Goal: Find specific page/section: Find specific page/section

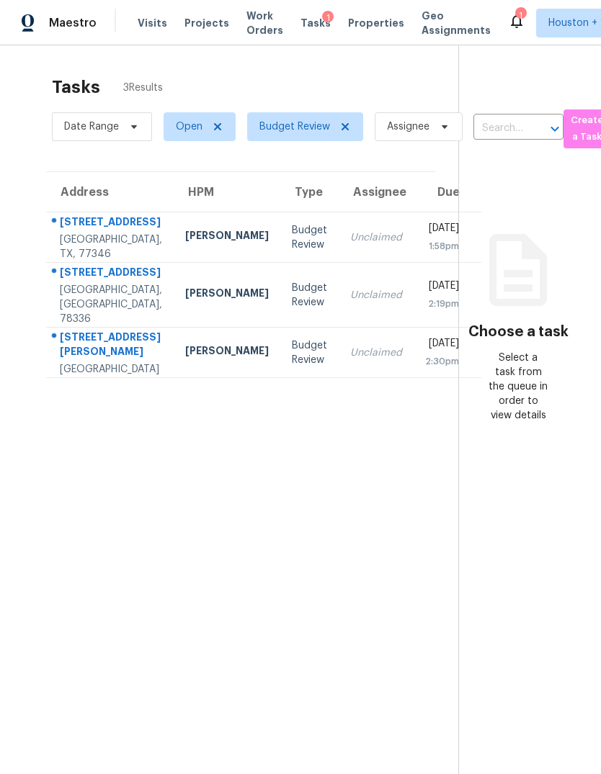
click at [92, 261] on div "[GEOGRAPHIC_DATA], TX, 77346" at bounding box center [111, 247] width 102 height 29
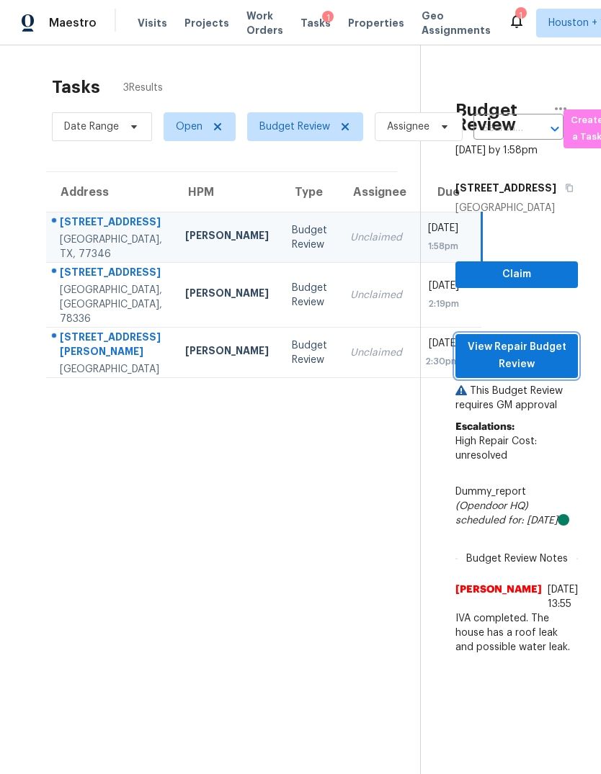
click at [532, 374] on span "View Repair Budget Review" at bounding box center [516, 356] width 99 height 35
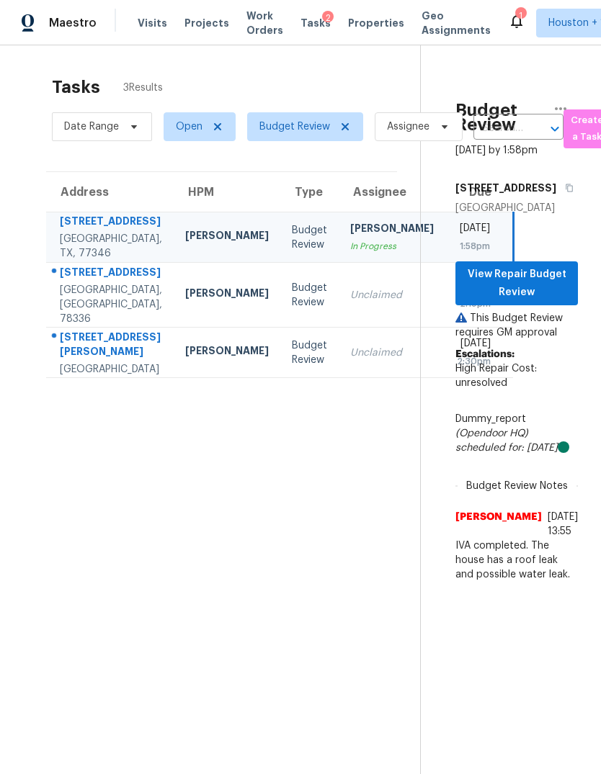
click at [76, 326] on div "[GEOGRAPHIC_DATA], [GEOGRAPHIC_DATA], 78336" at bounding box center [111, 304] width 102 height 43
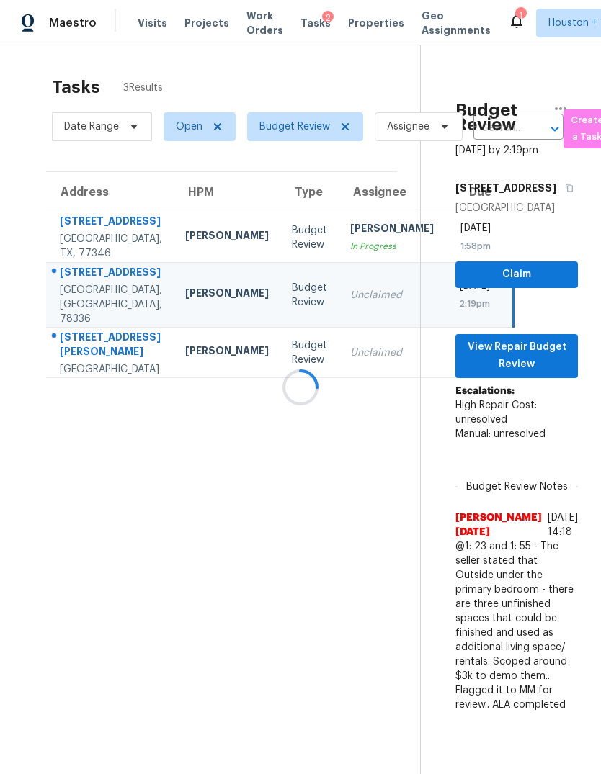
click at [80, 377] on div "[GEOGRAPHIC_DATA]" at bounding box center [111, 369] width 102 height 14
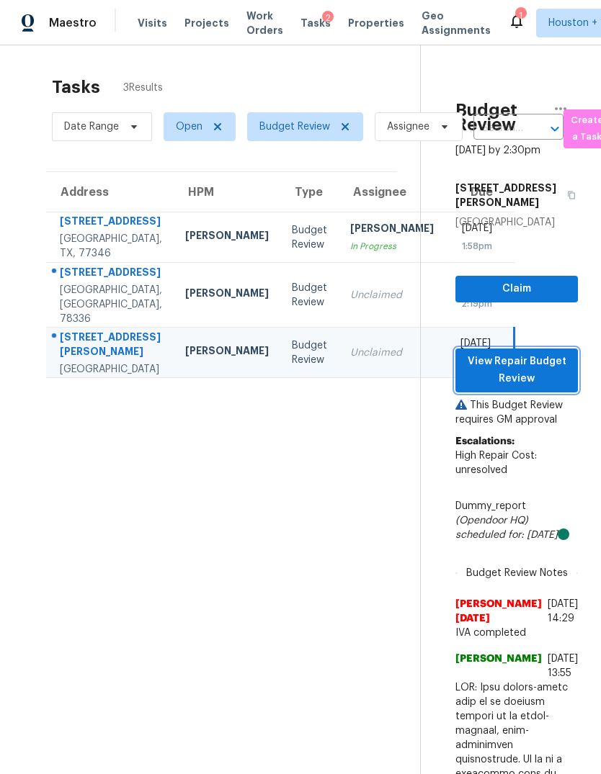
click at [543, 388] on span "View Repair Budget Review" at bounding box center [516, 370] width 99 height 35
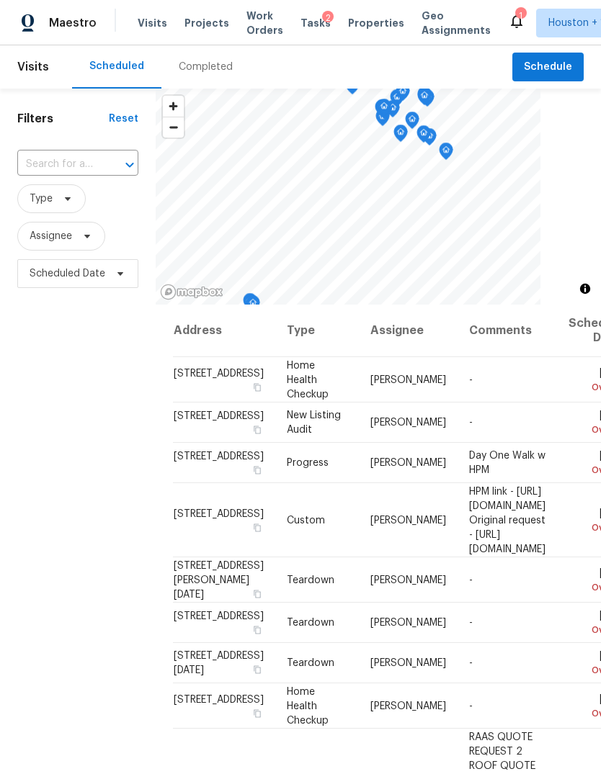
click at [197, 66] on div "Completed" at bounding box center [206, 67] width 54 height 14
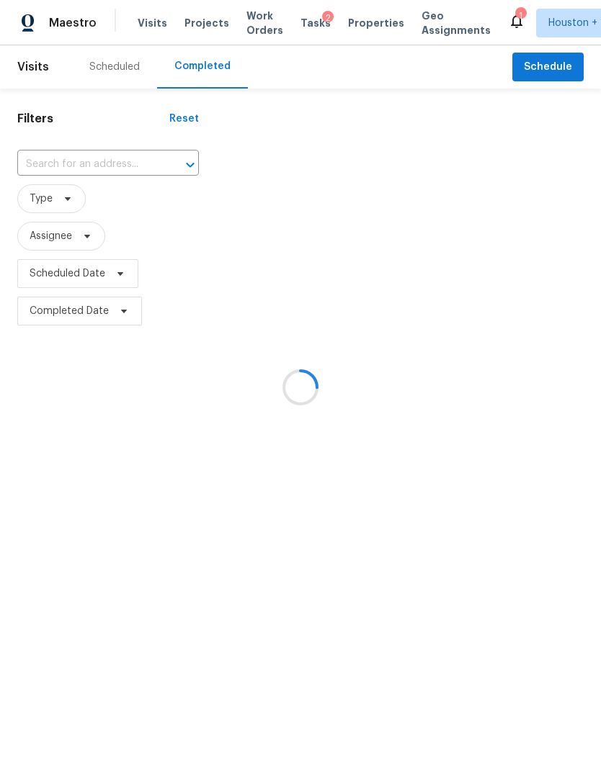
click at [76, 169] on div at bounding box center [300, 387] width 601 height 774
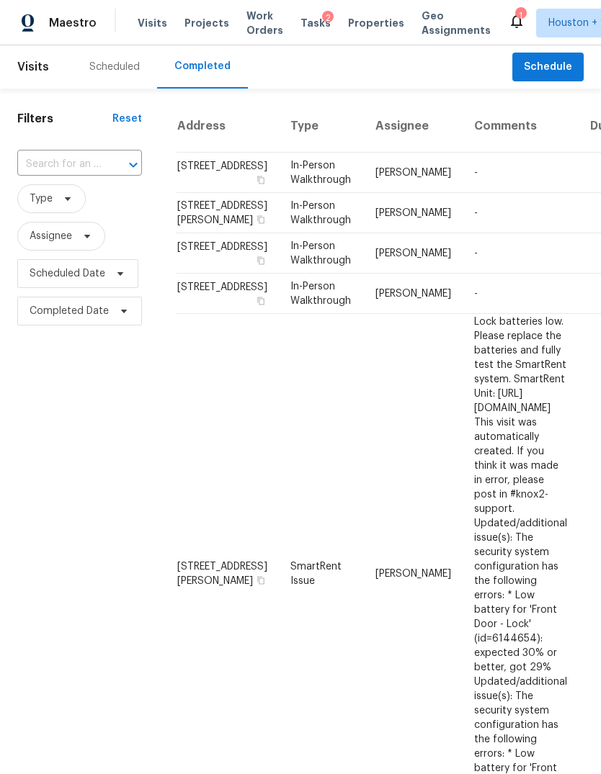
click at [53, 156] on input "text" at bounding box center [59, 164] width 84 height 22
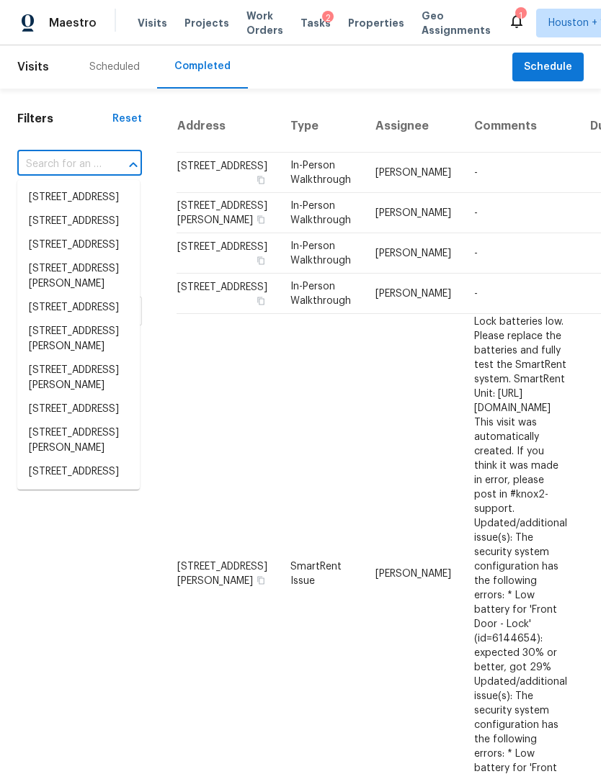
click at [54, 161] on input "text" at bounding box center [59, 164] width 84 height 22
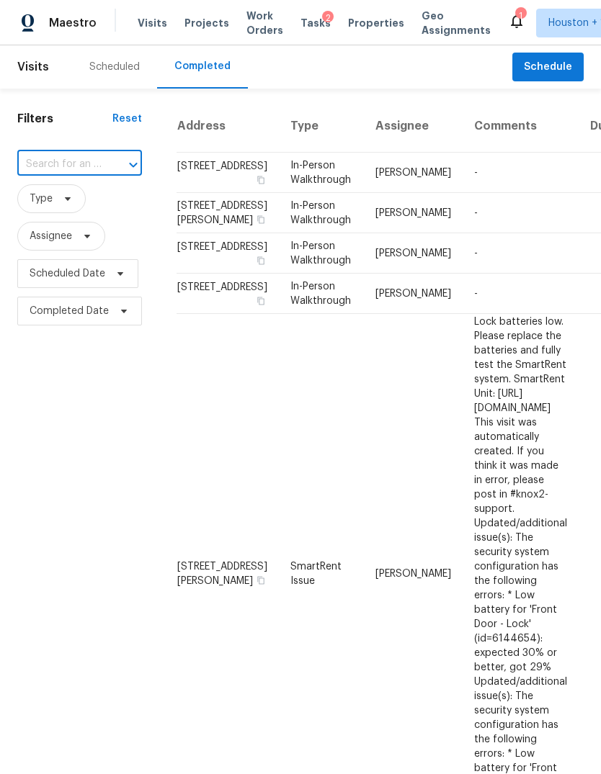
paste input "18835 Atasca Oaks Dr, Humble, TX 77346"
type input "18835 Atasca Oaks Dr, Humble, TX 77346"
click at [54, 210] on li "18835 Atasca Oaks Dr, Humble, TX 77346" at bounding box center [78, 198] width 122 height 24
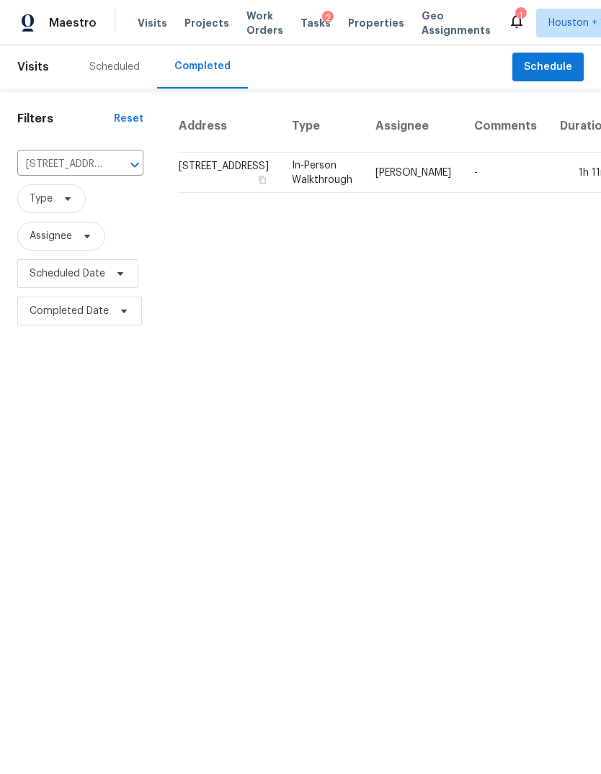
click at [286, 192] on td "In-Person Walkthrough" at bounding box center [322, 173] width 84 height 40
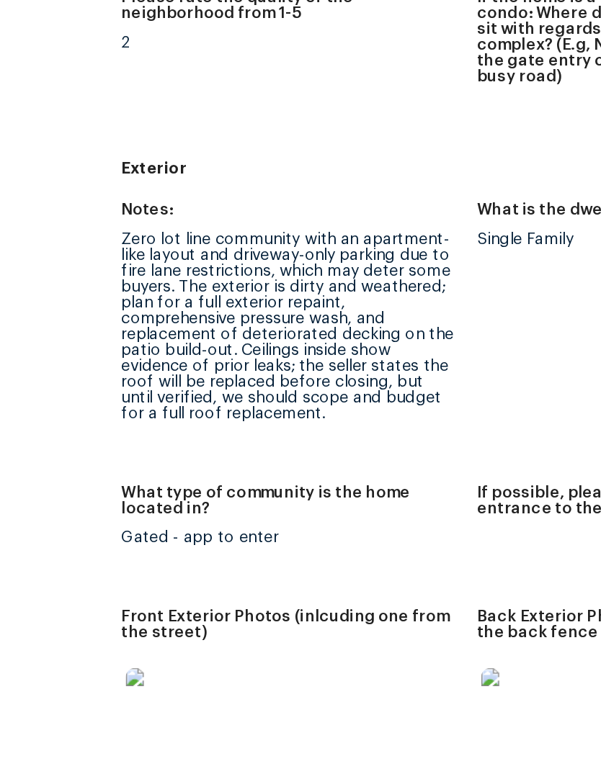
scroll to position [483, 4]
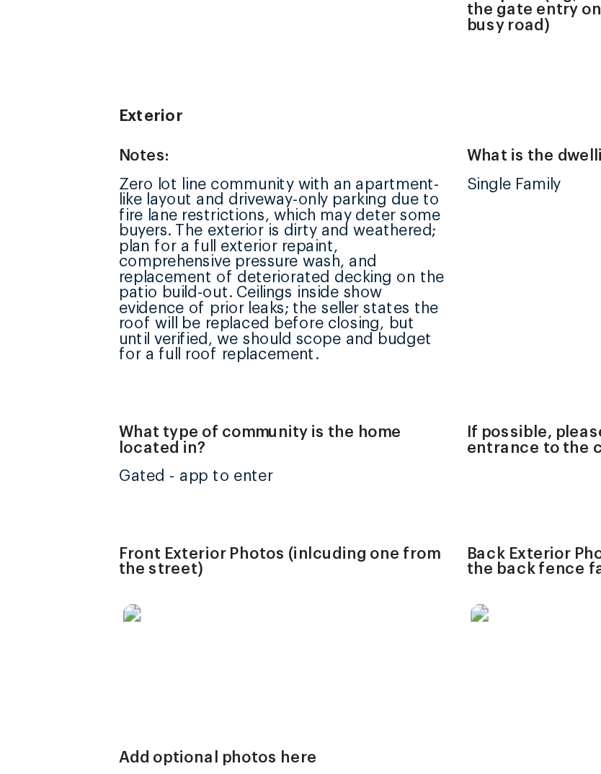
click at [174, 493] on img at bounding box center [197, 516] width 46 height 46
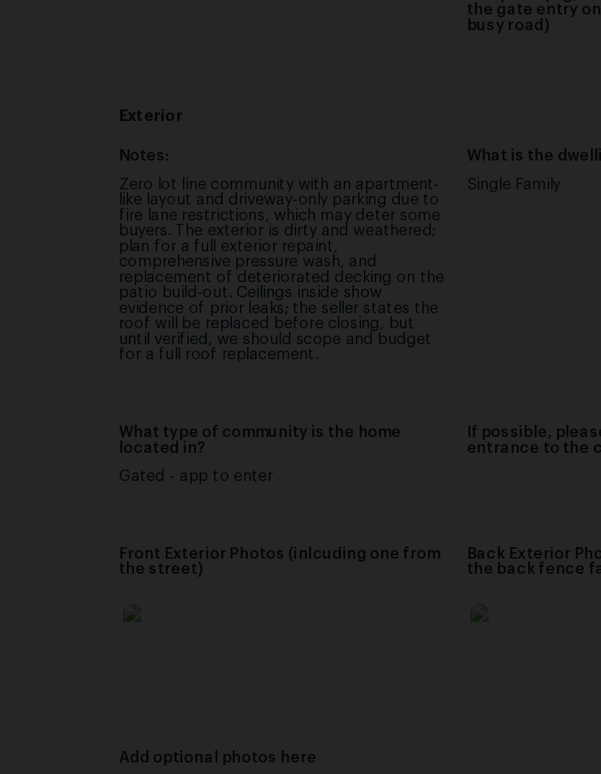
click at [51, 531] on div "Lightbox" at bounding box center [300, 387] width 601 height 774
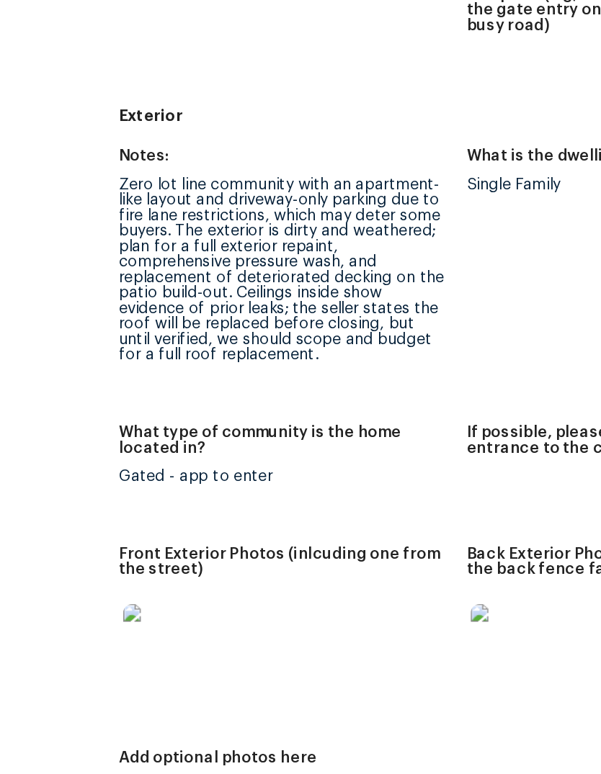
click at [171, 589] on figure "Add optional photos here" at bounding box center [284, 610] width 226 height 42
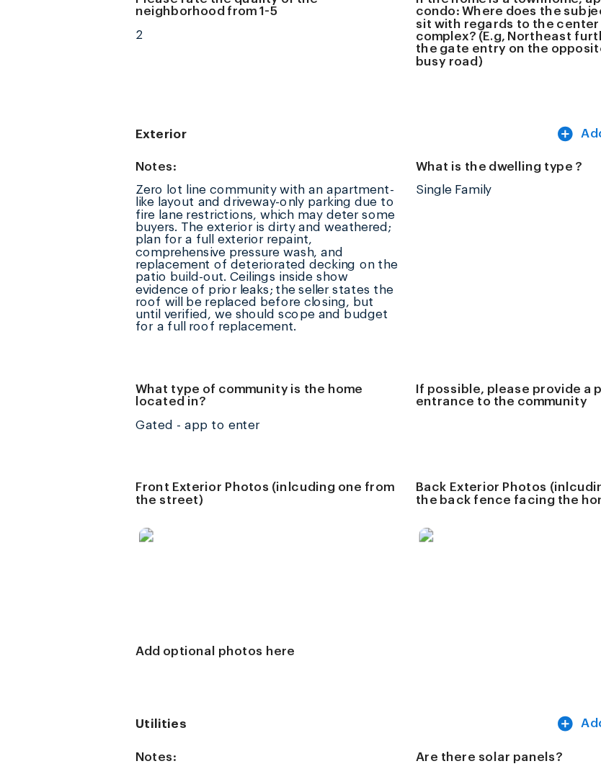
click at [401, 493] on img at bounding box center [424, 516] width 46 height 46
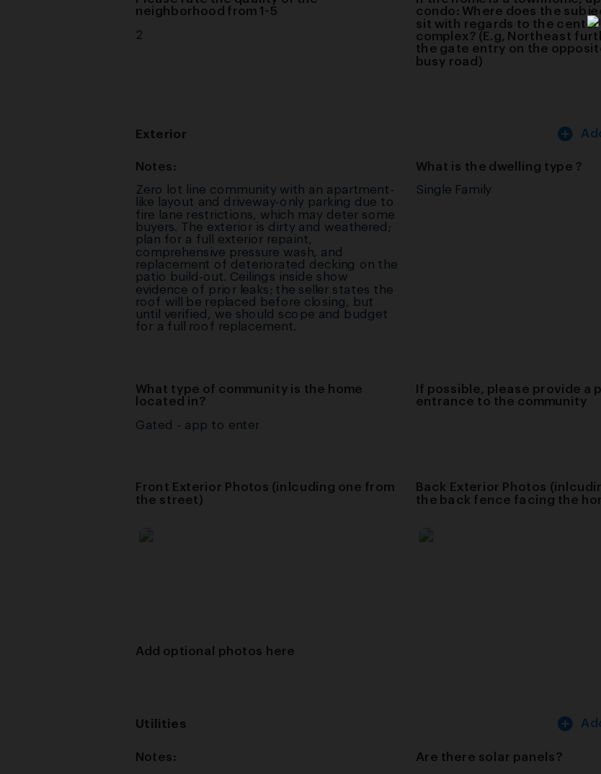
click at [111, 559] on div "Lightbox" at bounding box center [300, 387] width 601 height 774
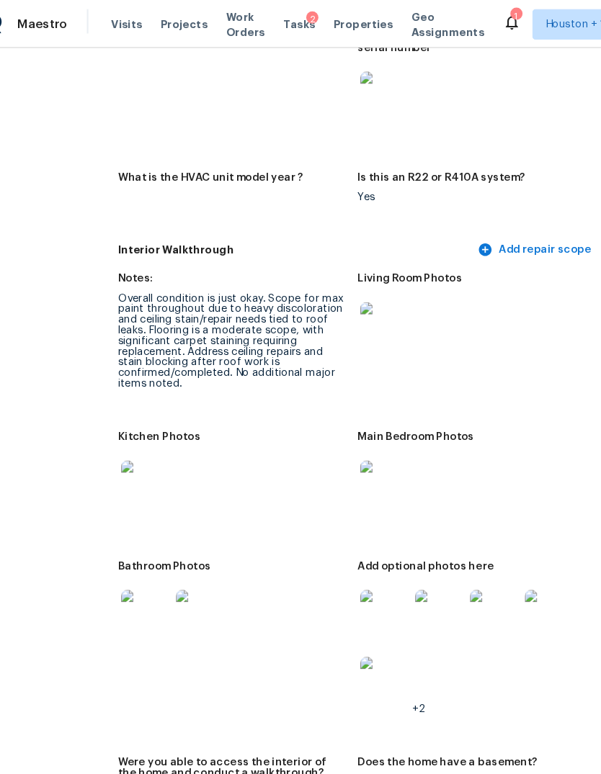
scroll to position [1544, 34]
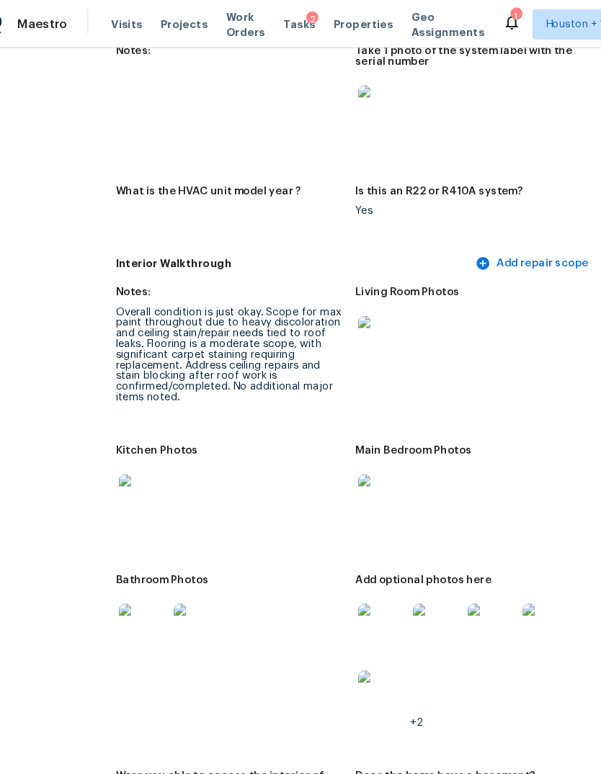
click at [145, 465] on img at bounding box center [168, 472] width 46 height 46
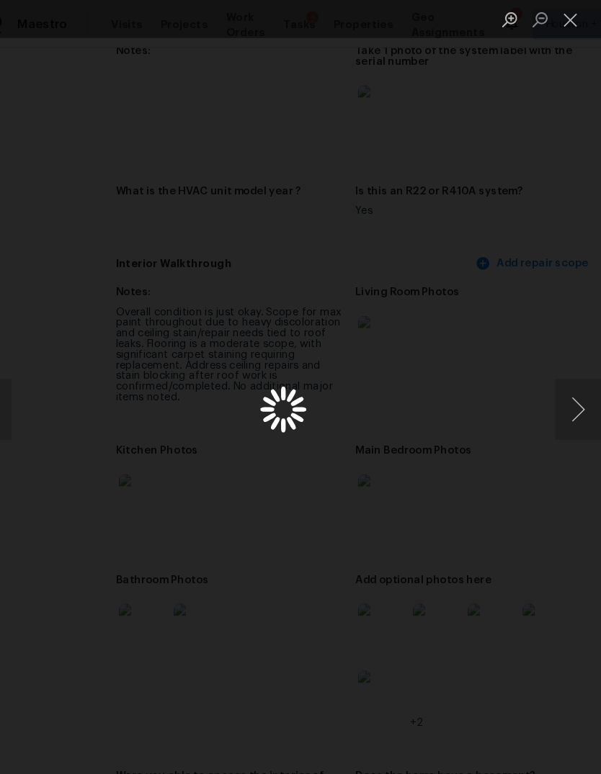
click at [91, 452] on div "Lightbox" at bounding box center [300, 387] width 601 height 774
click at [558, 377] on button "Next image" at bounding box center [579, 388] width 43 height 58
click at [110, 625] on div "Lightbox" at bounding box center [300, 387] width 601 height 774
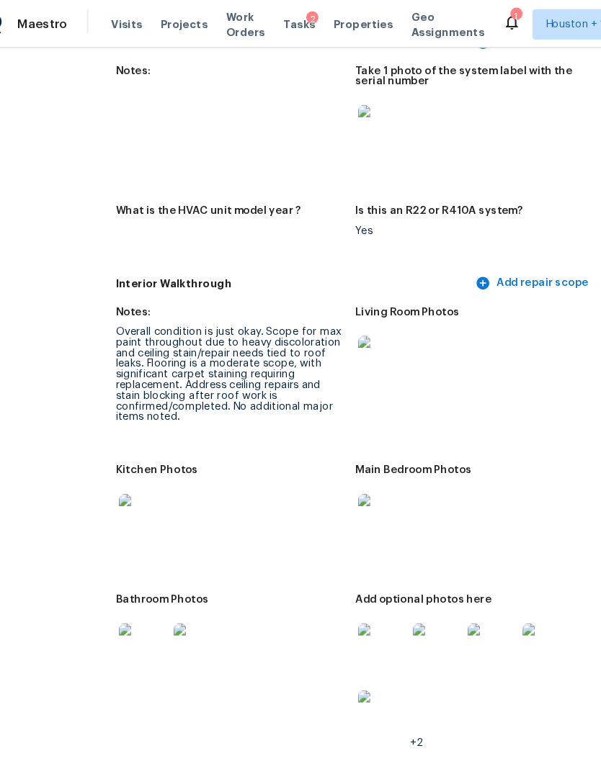
scroll to position [1521, 32]
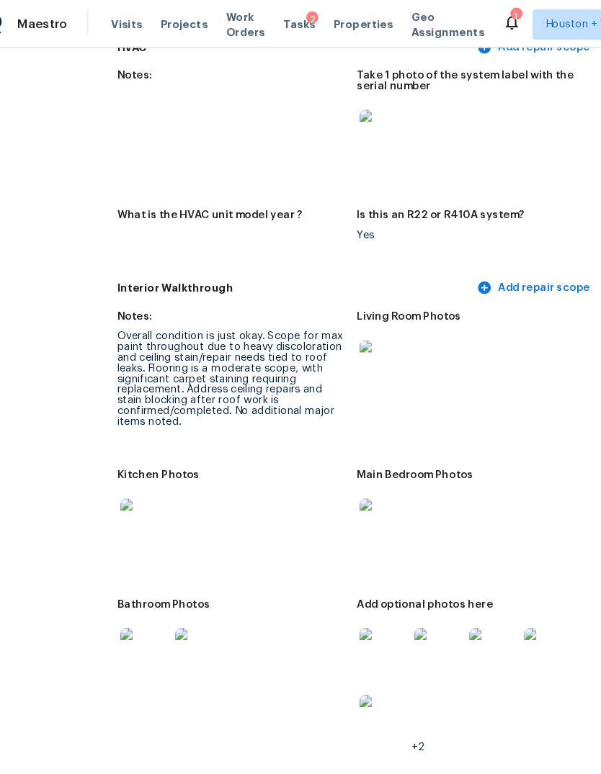
click at [146, 604] on img at bounding box center [169, 617] width 46 height 46
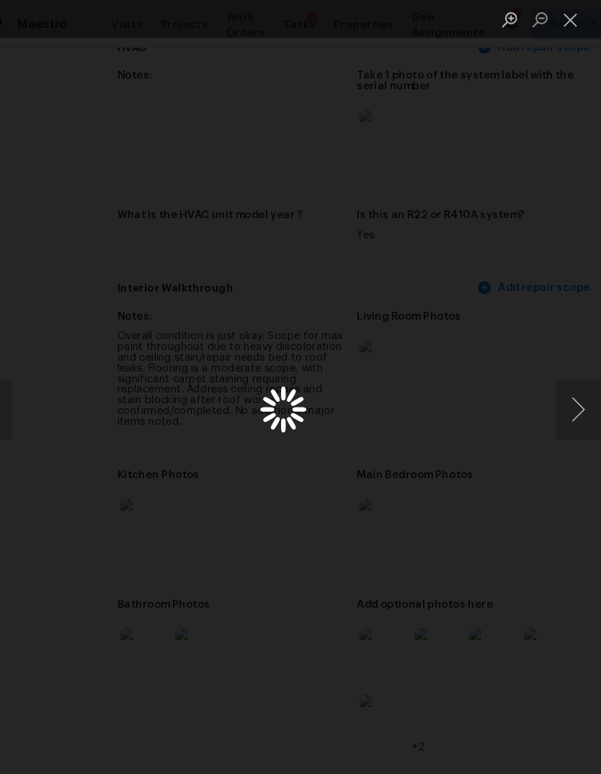
click at [89, 597] on div "Lightbox" at bounding box center [300, 387] width 601 height 774
click at [558, 393] on button "Next image" at bounding box center [579, 388] width 43 height 58
click at [558, 392] on button "Next image" at bounding box center [579, 388] width 43 height 58
click at [558, 384] on button "Next image" at bounding box center [579, 388] width 43 height 58
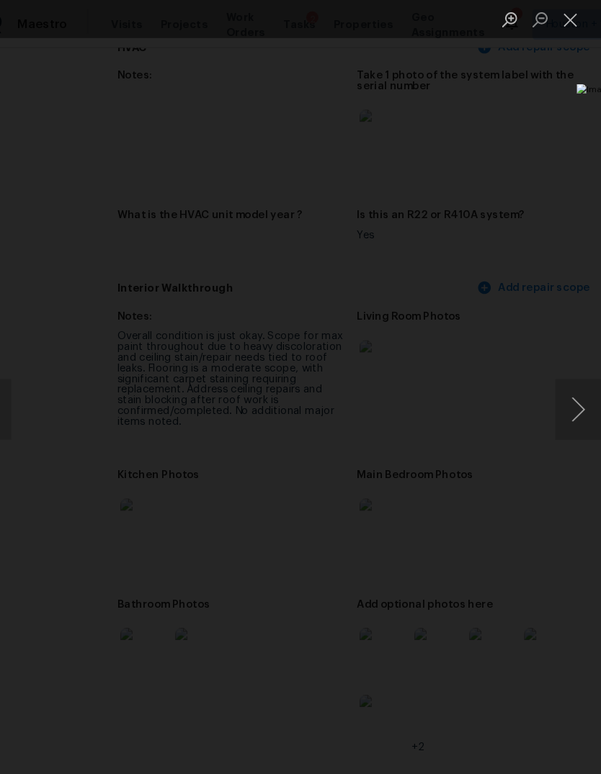
click at [558, 384] on button "Next image" at bounding box center [579, 388] width 43 height 58
click at [558, 388] on button "Next image" at bounding box center [579, 388] width 43 height 58
click at [558, 389] on button "Next image" at bounding box center [579, 388] width 43 height 58
click at [558, 388] on button "Next image" at bounding box center [579, 388] width 43 height 58
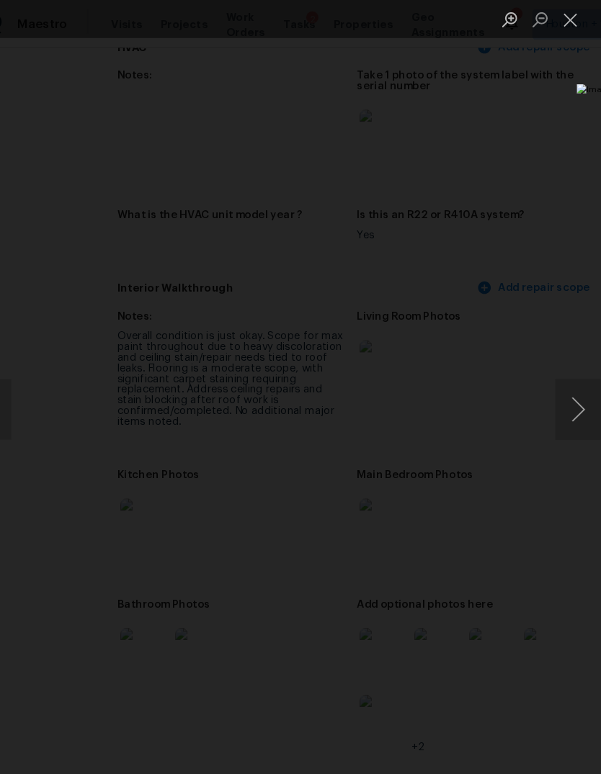
click at [124, 635] on div "Lightbox" at bounding box center [300, 387] width 601 height 774
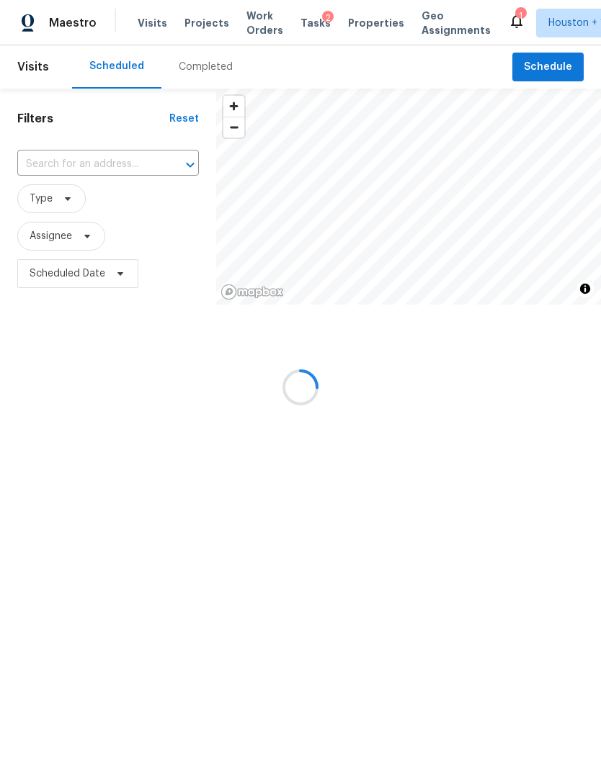
click at [206, 76] on div at bounding box center [300, 387] width 601 height 774
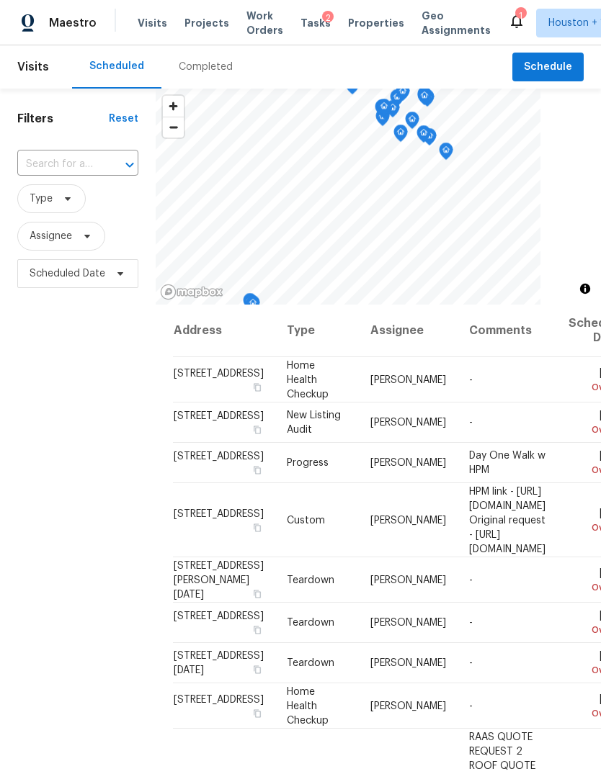
click at [198, 77] on div "Completed" at bounding box center [205, 66] width 89 height 43
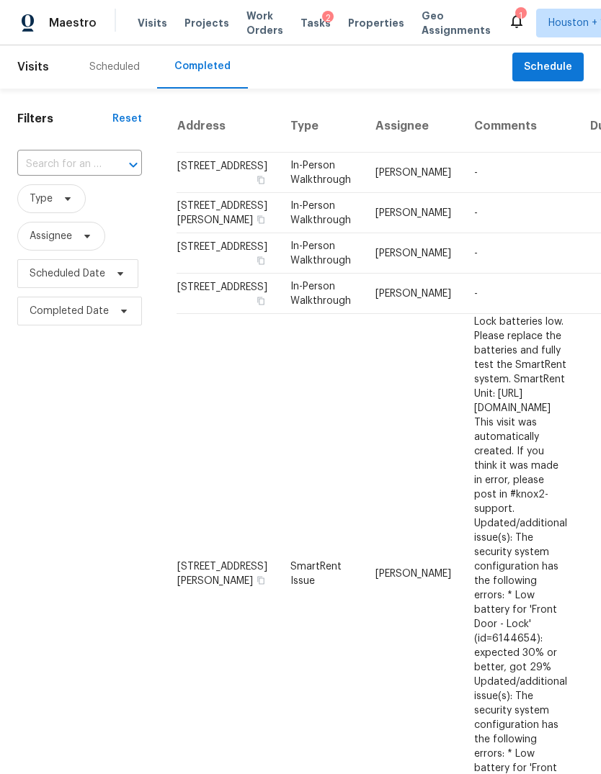
click at [45, 167] on input "text" at bounding box center [59, 164] width 84 height 22
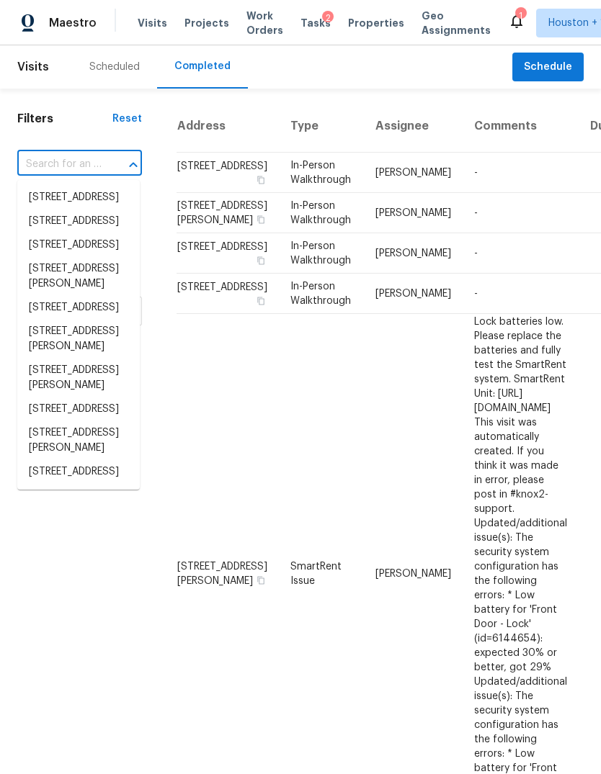
click at [41, 172] on input "text" at bounding box center [59, 164] width 84 height 22
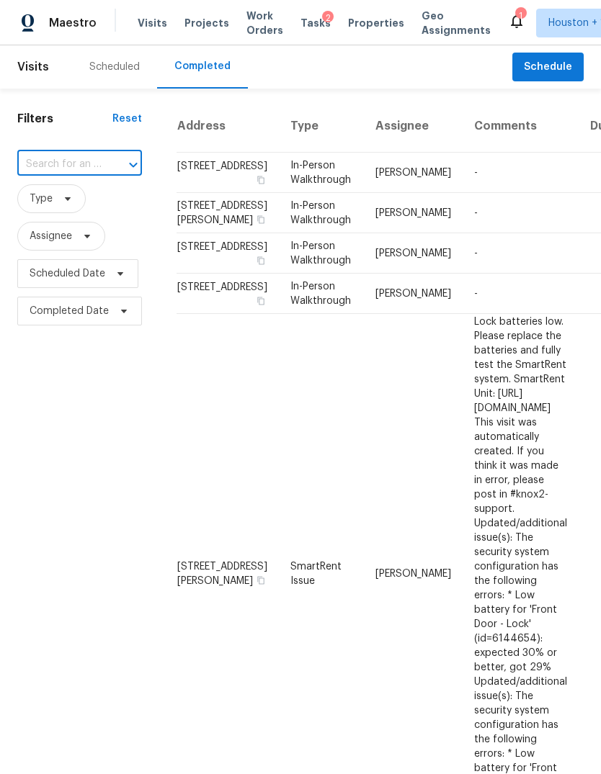
paste input "8607 Rexford Cove Ct, Richmond, TX 77407"
type input "8607 Rexford Cove Ct, Richmond, TX 77407"
click at [50, 223] on li "8607 Rexford Cove Ct, Richmond, TX 77407" at bounding box center [78, 205] width 122 height 39
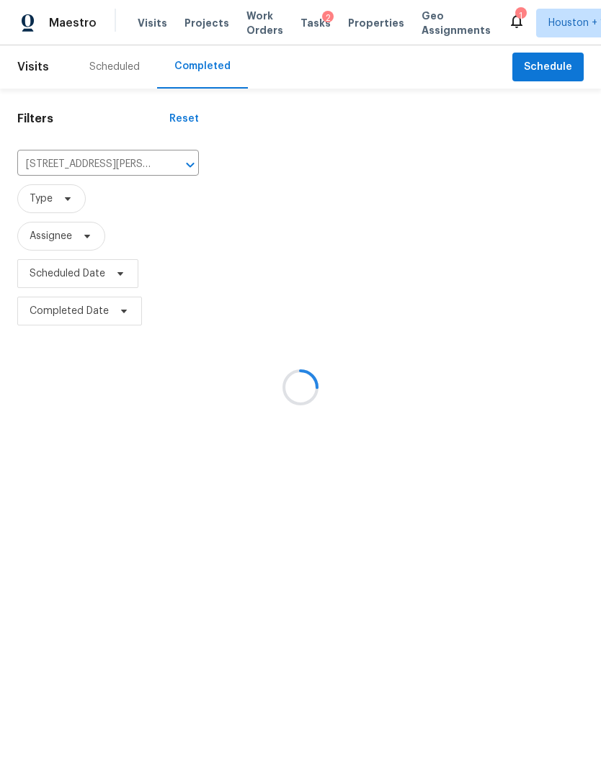
click at [267, 192] on div at bounding box center [300, 387] width 601 height 774
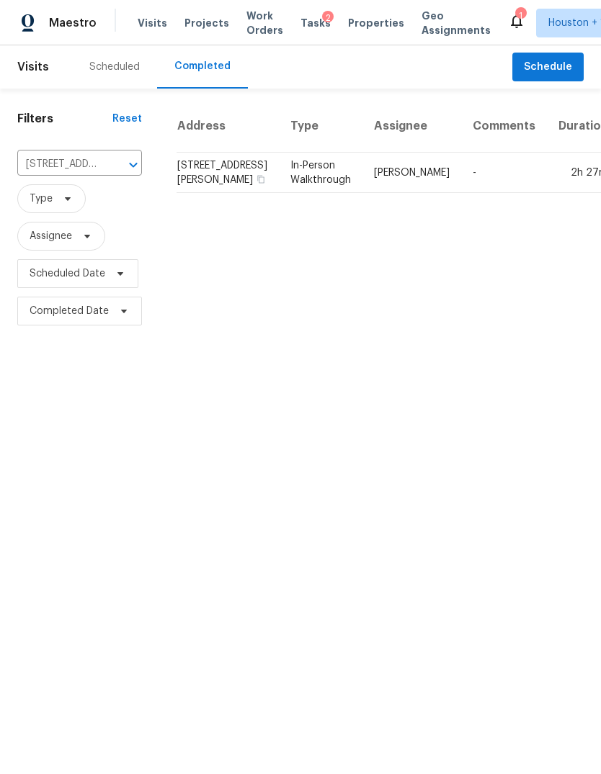
click at [279, 193] on td "In-Person Walkthrough" at bounding box center [321, 173] width 84 height 40
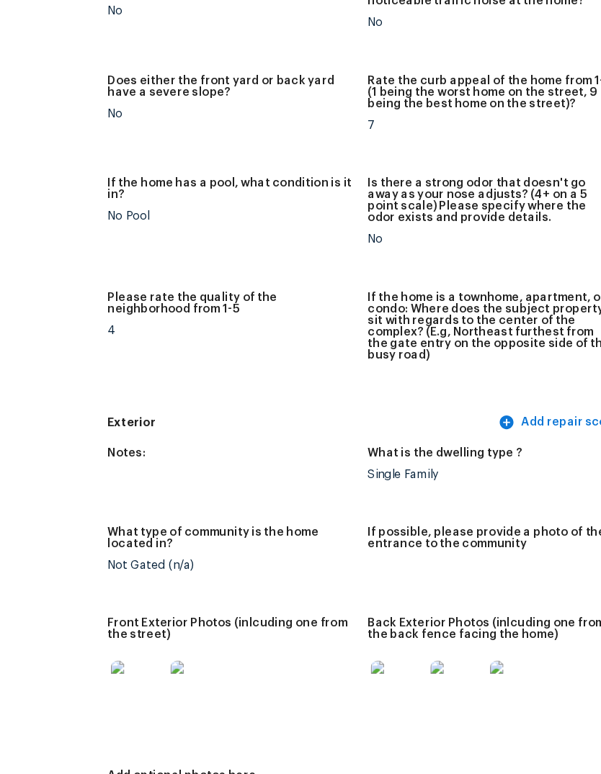
scroll to position [313, 16]
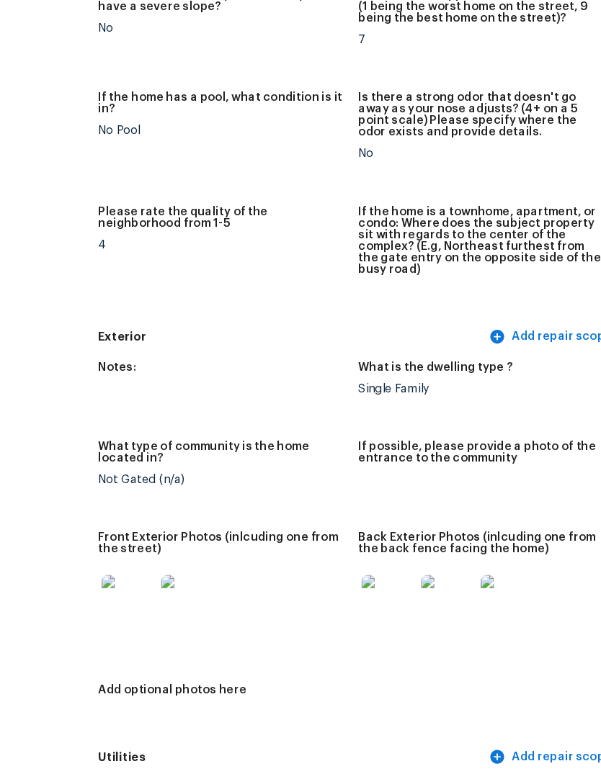
click at [163, 553] on img at bounding box center [186, 576] width 46 height 46
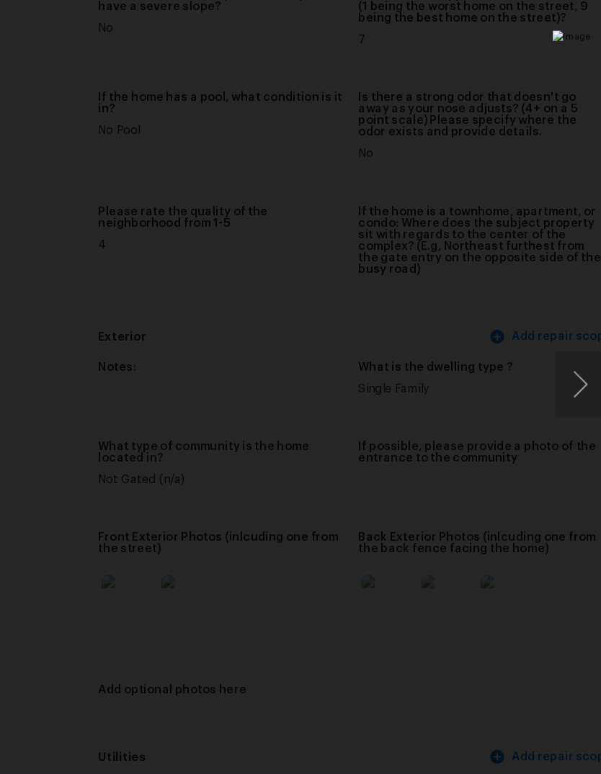
click at [558, 359] on button "Next image" at bounding box center [579, 388] width 43 height 58
click at [125, 563] on div "Lightbox" at bounding box center [300, 387] width 601 height 774
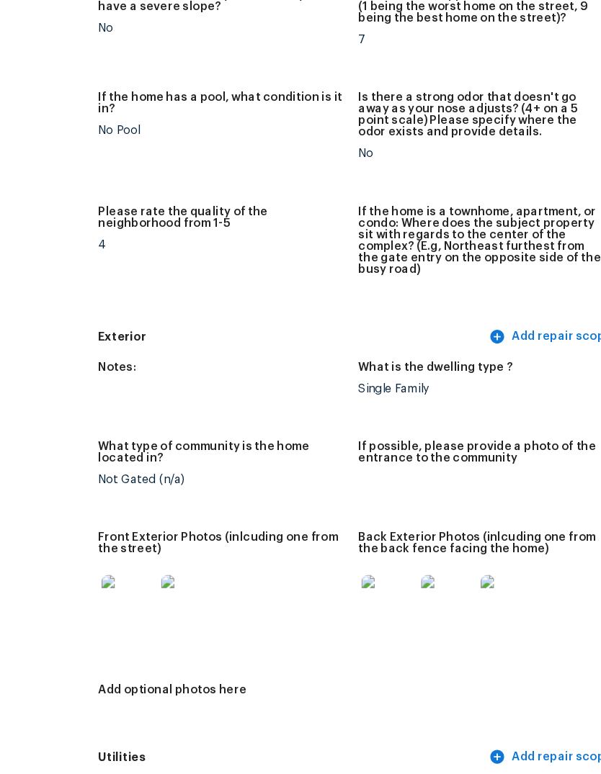
click at [389, 553] on img at bounding box center [412, 576] width 46 height 46
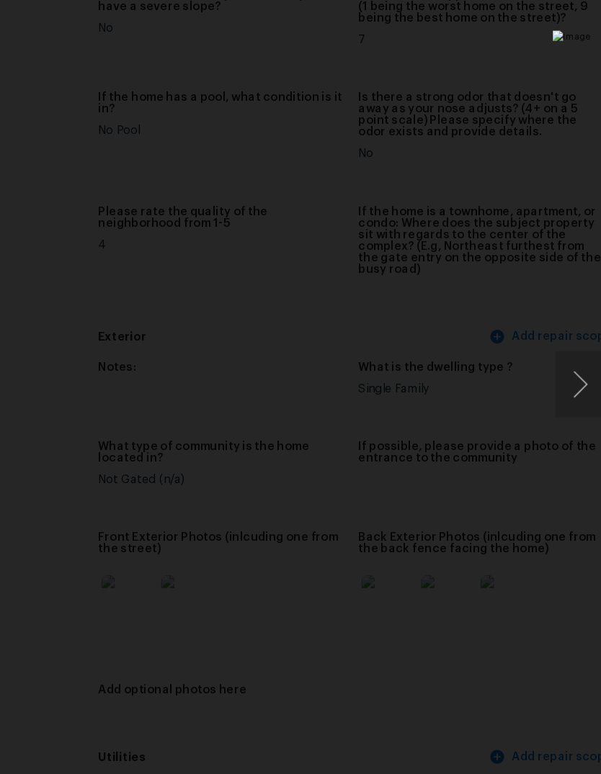
click at [558, 359] on button "Next image" at bounding box center [579, 388] width 43 height 58
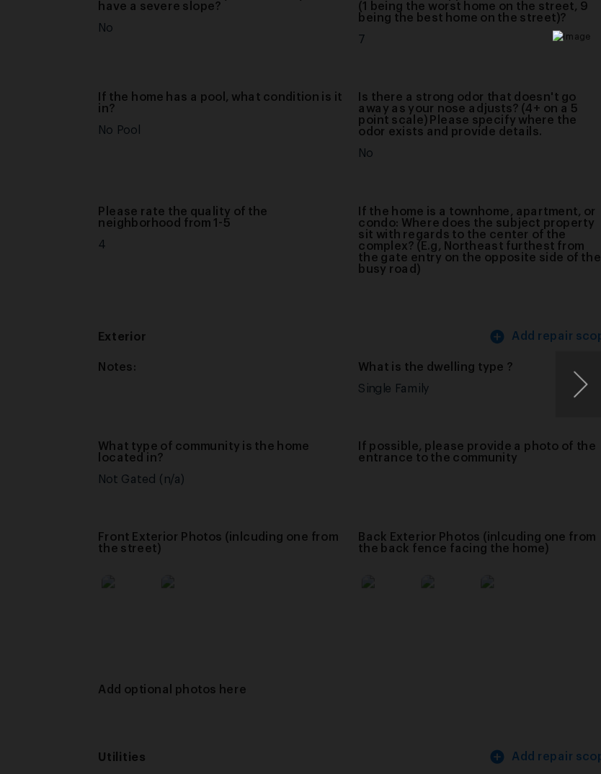
click at [558, 359] on button "Next image" at bounding box center [579, 388] width 43 height 58
click at [127, 580] on div "Lightbox" at bounding box center [300, 387] width 601 height 774
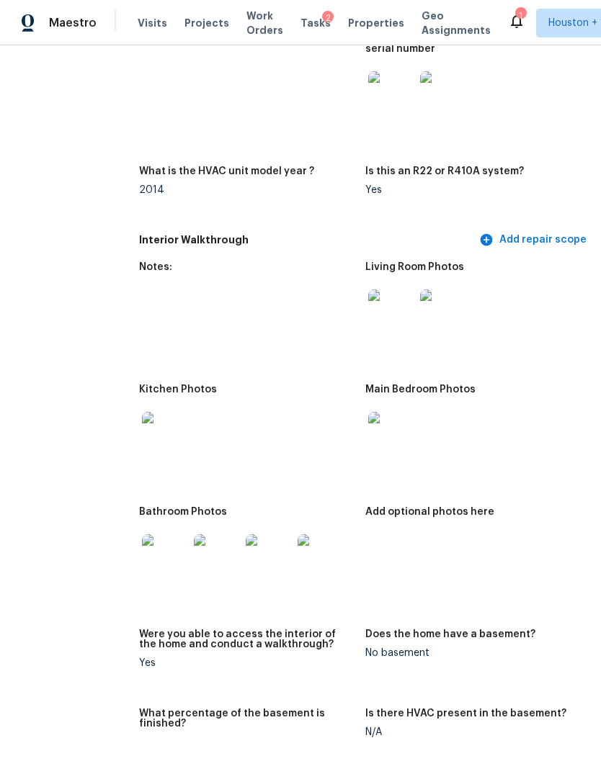
scroll to position [1383, 53]
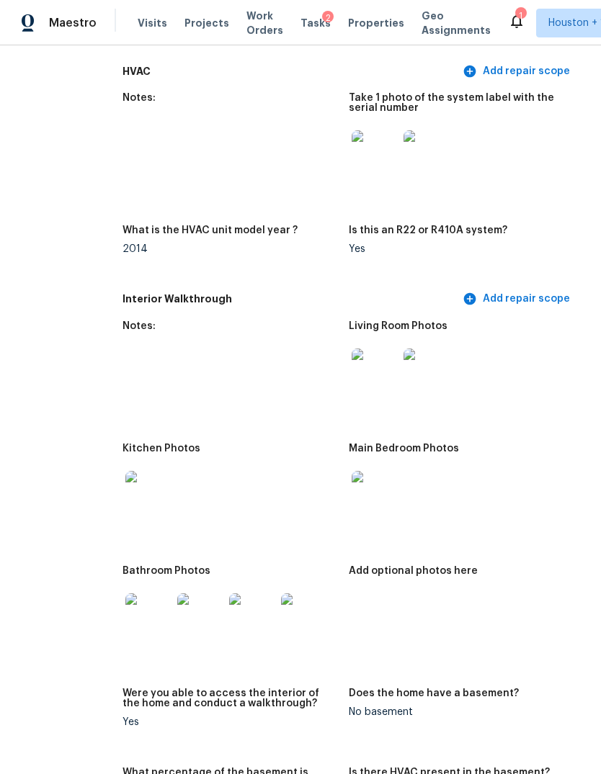
click at [125, 471] on img at bounding box center [148, 494] width 46 height 46
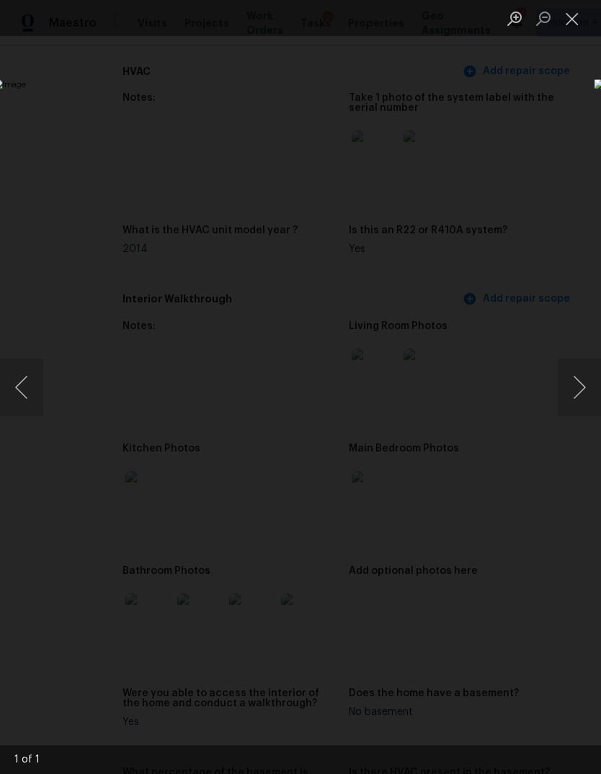
click at [540, 684] on div "Lightbox" at bounding box center [300, 387] width 601 height 774
